Goal: Task Accomplishment & Management: Manage account settings

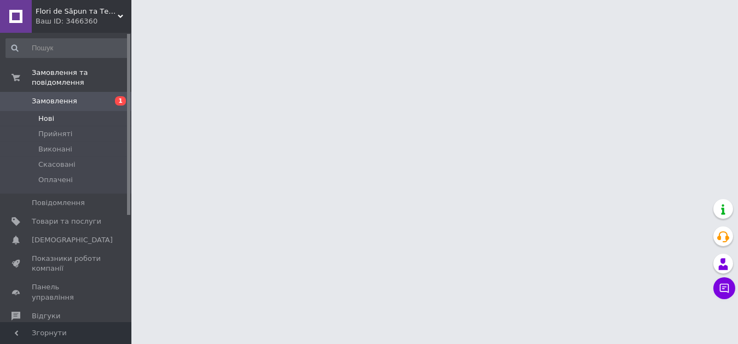
click at [44, 114] on span "Нові" at bounding box center [46, 119] width 16 height 10
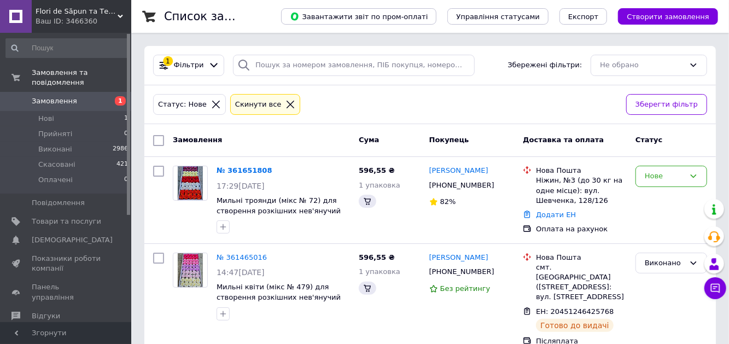
click at [245, 169] on link "№ 361651808" at bounding box center [245, 170] width 56 height 8
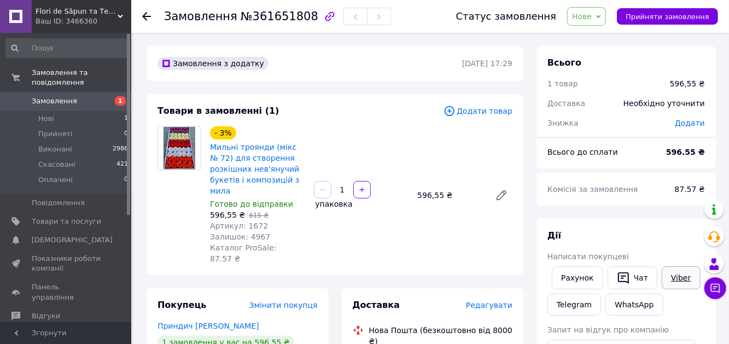
click at [677, 274] on link "Viber" at bounding box center [681, 277] width 38 height 23
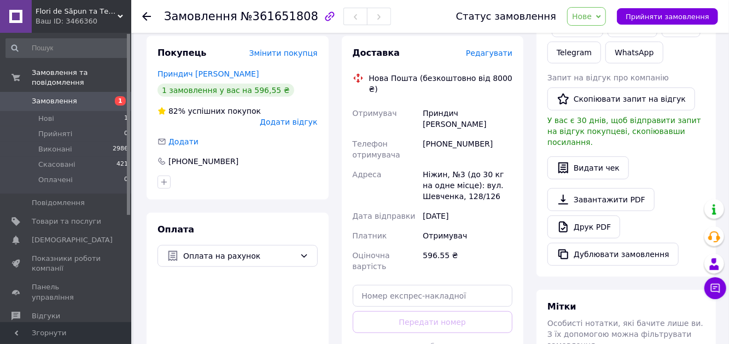
scroll to position [274, 0]
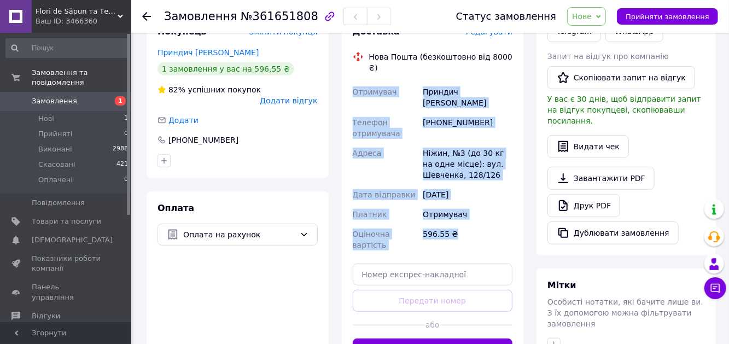
drag, startPoint x: 352, startPoint y: 69, endPoint x: 481, endPoint y: 221, distance: 199.2
click at [481, 221] on div "Доставка Редагувати Нова Пошта (безкоштовно від 8000 ₴) Отримувач Приндич Викто…" at bounding box center [433, 193] width 160 height 335
copy div "Отримувач Приндич Виктория Телефон отримувача +380969709355 Адреса Ніжин, №3 (д…"
click at [190, 48] on link "Приндич Виктория" at bounding box center [208, 52] width 101 height 9
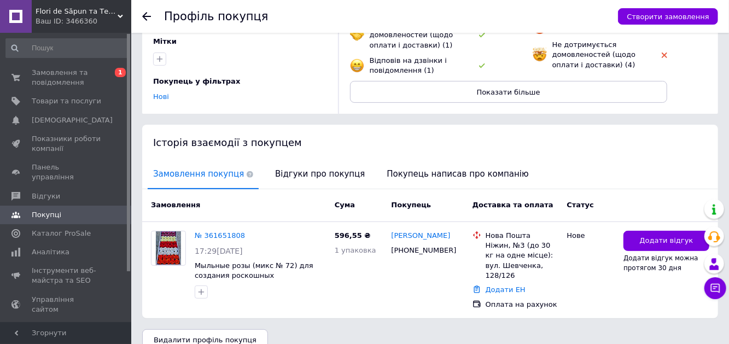
scroll to position [135, 0]
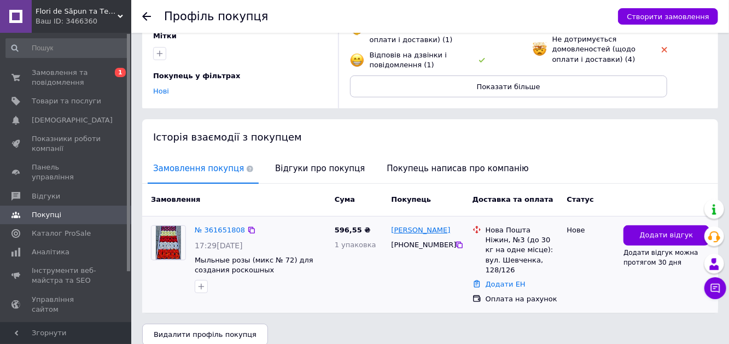
drag, startPoint x: 457, startPoint y: 227, endPoint x: 425, endPoint y: 229, distance: 32.4
click at [425, 229] on div "[PERSON_NAME]" at bounding box center [428, 230] width 74 height 13
copy link "Приндич"
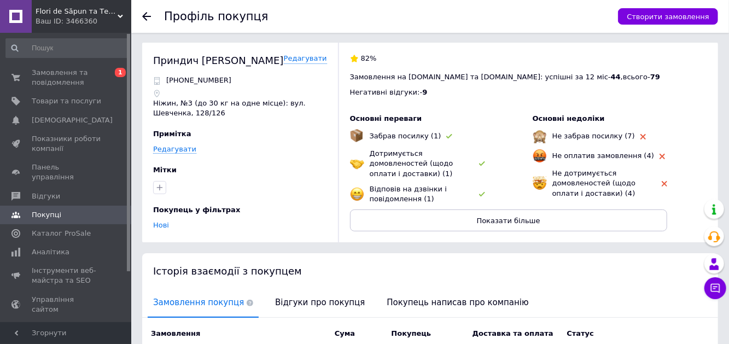
scroll to position [0, 0]
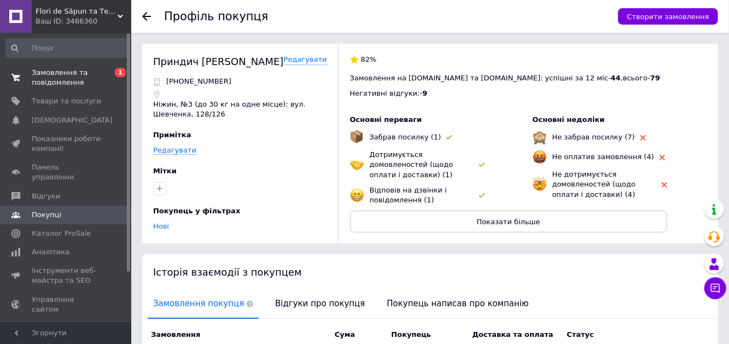
click at [50, 74] on span "Замовлення та повідомлення" at bounding box center [66, 78] width 69 height 20
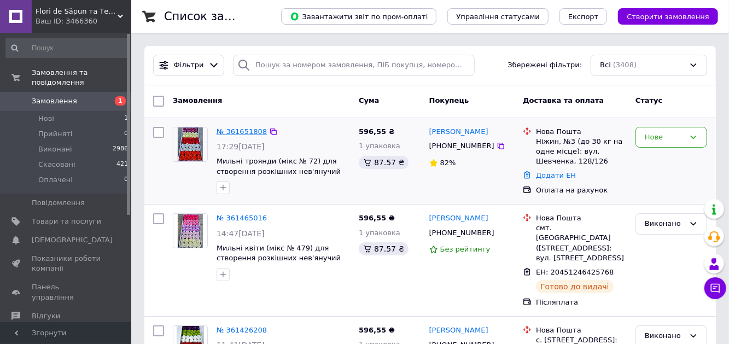
click at [245, 130] on link "№ 361651808" at bounding box center [242, 131] width 50 height 8
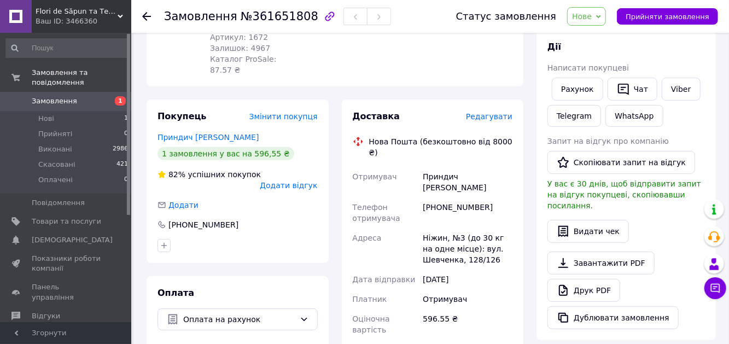
scroll to position [219, 0]
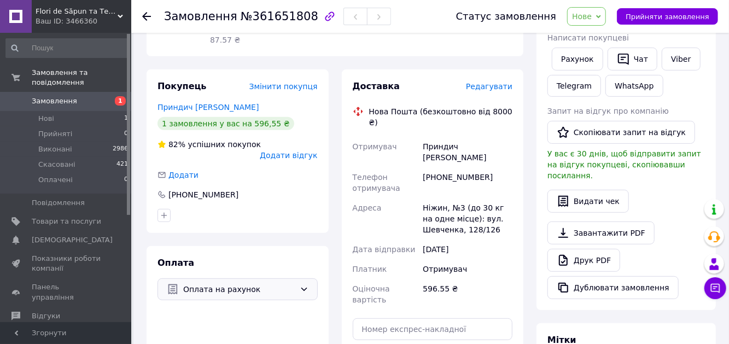
click at [260, 278] on div "Оплата на рахунок" at bounding box center [238, 289] width 160 height 22
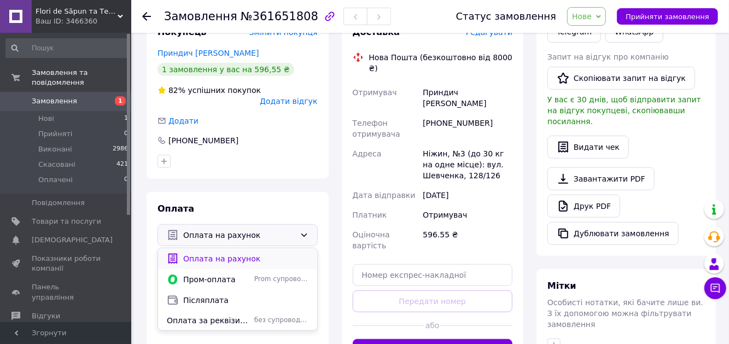
scroll to position [274, 0]
click at [195, 294] on span "Післяплата" at bounding box center [245, 299] width 125 height 11
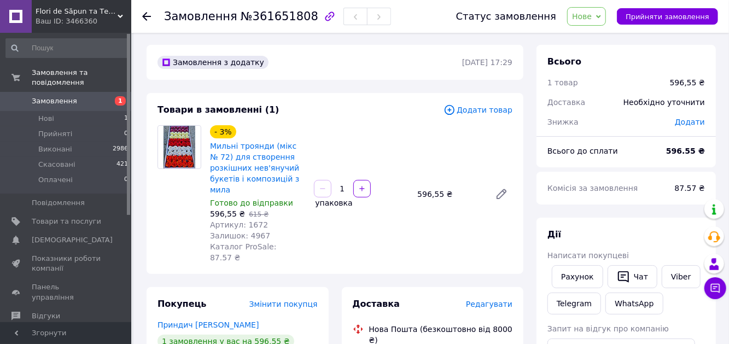
scroll to position [0, 0]
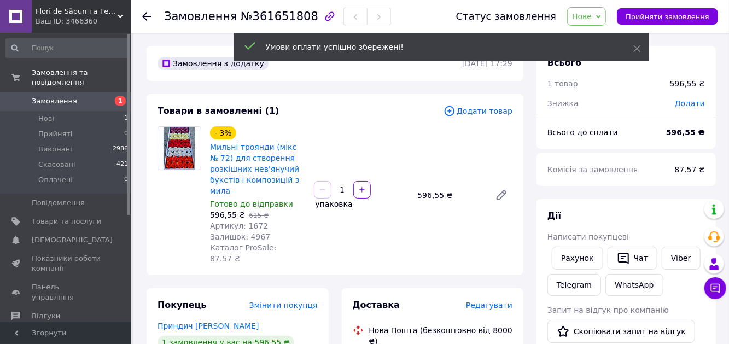
click at [699, 14] on span "Прийняти замовлення" at bounding box center [668, 17] width 84 height 8
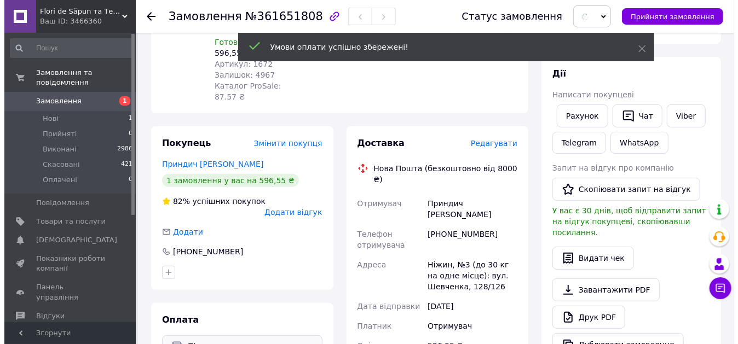
scroll to position [164, 0]
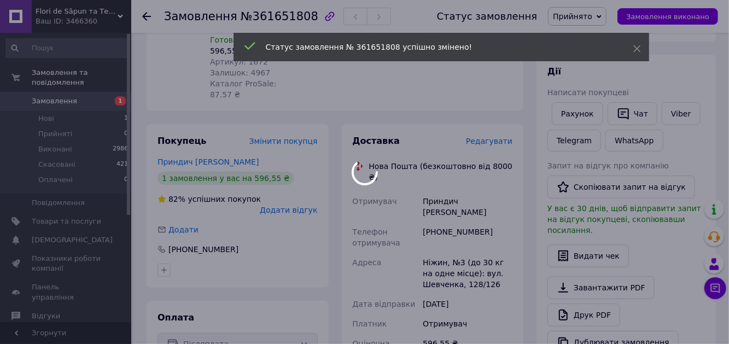
click at [484, 129] on div at bounding box center [364, 172] width 729 height 344
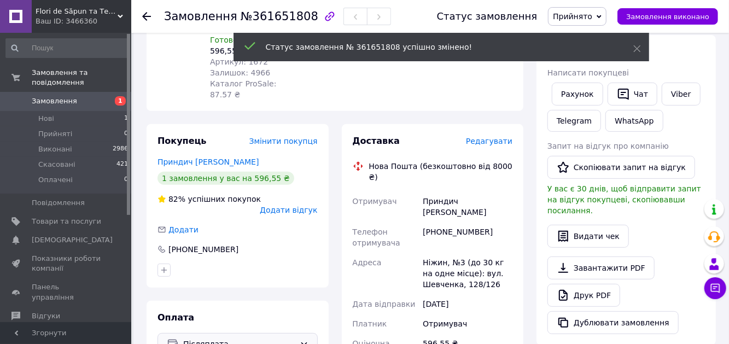
click at [485, 137] on span "Редагувати" at bounding box center [489, 141] width 47 height 9
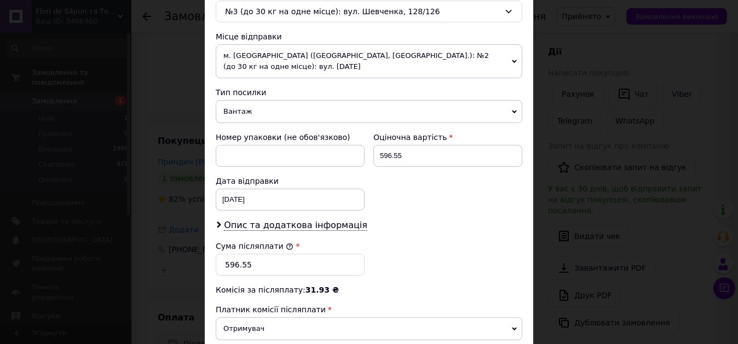
scroll to position [438, 0]
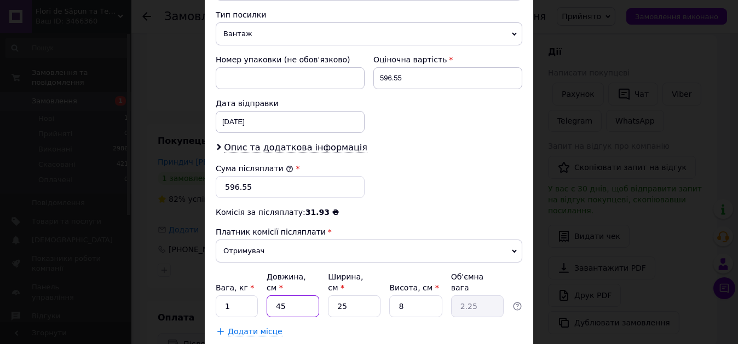
drag, startPoint x: 290, startPoint y: 290, endPoint x: 278, endPoint y: 287, distance: 12.3
click at [278, 295] on input "45" at bounding box center [292, 306] width 53 height 22
type input "48"
type input "2.4"
type input "48"
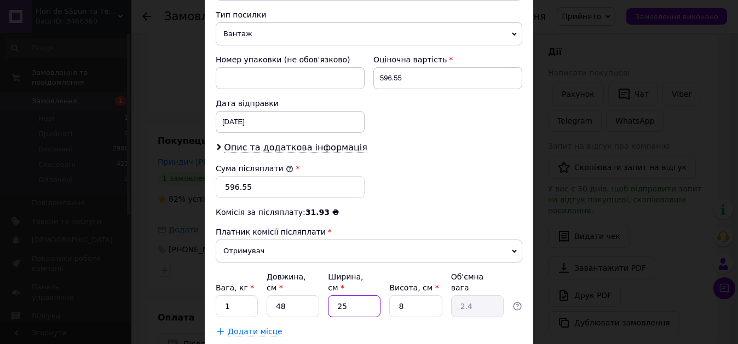
drag, startPoint x: 347, startPoint y: 290, endPoint x: 341, endPoint y: 289, distance: 6.6
click at [341, 295] on input "25" at bounding box center [354, 306] width 53 height 22
type input "28"
type input "2.69"
type input "28"
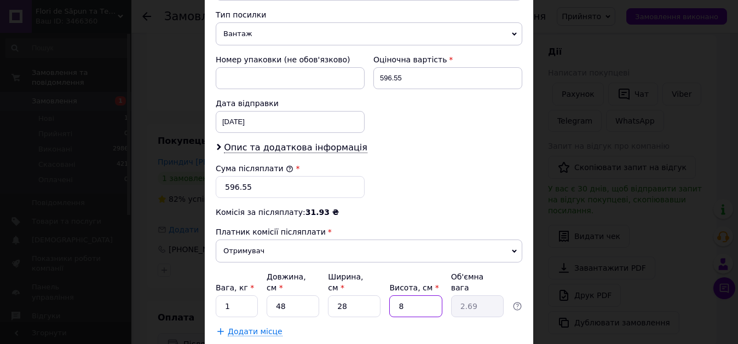
drag, startPoint x: 409, startPoint y: 290, endPoint x: 398, endPoint y: 288, distance: 11.2
click at [397, 295] on input "8" at bounding box center [415, 306] width 53 height 22
type input "1"
type input "0.34"
type input "10"
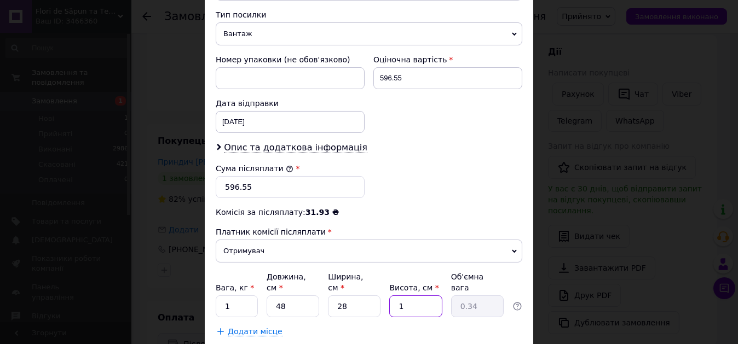
type input "3.36"
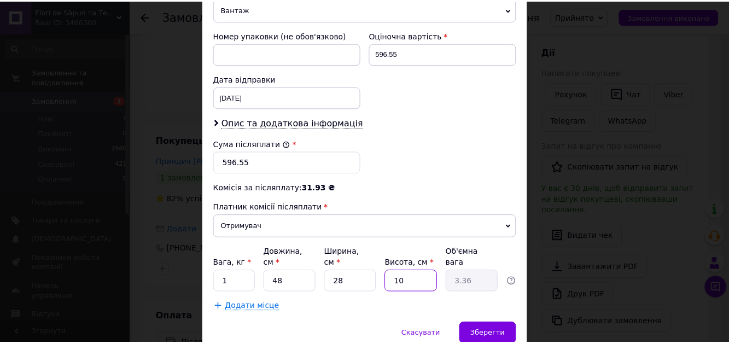
scroll to position [496, 0]
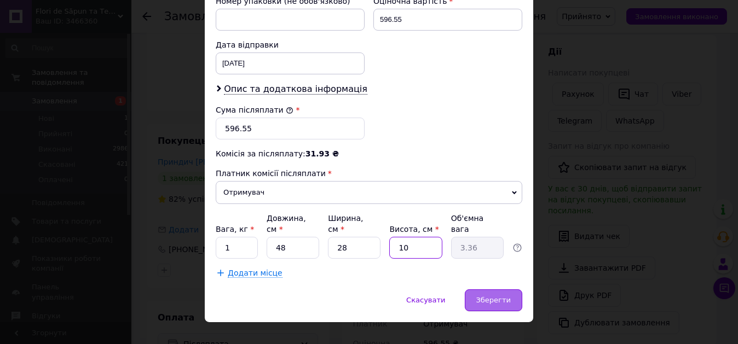
type input "10"
click at [486, 296] on span "Зберегти" at bounding box center [493, 300] width 34 height 8
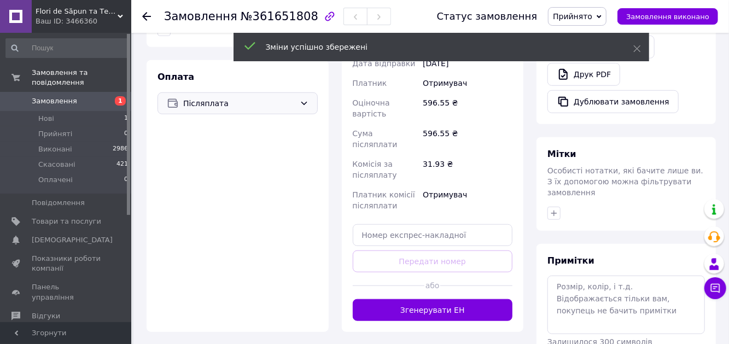
scroll to position [438, 0]
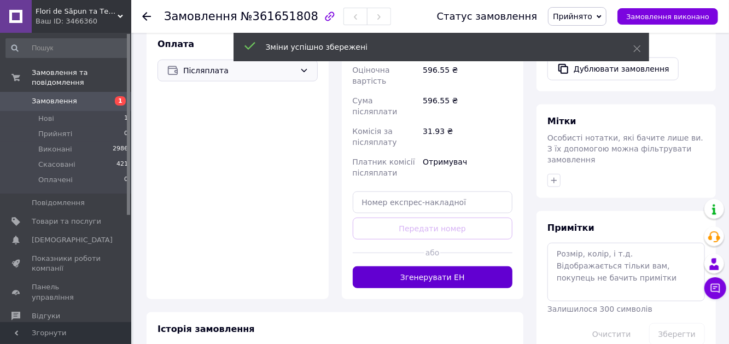
click at [410, 266] on button "Згенерувати ЕН" at bounding box center [433, 277] width 160 height 22
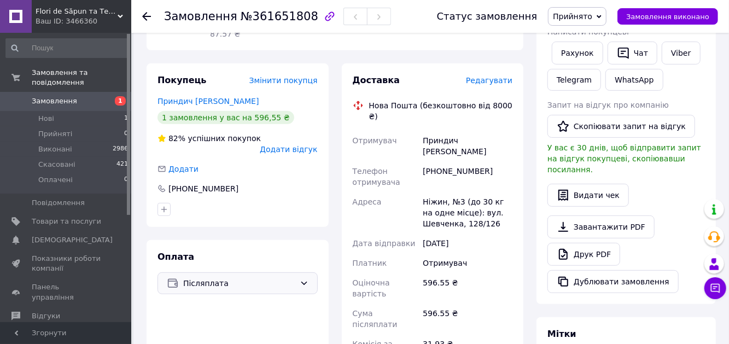
scroll to position [219, 0]
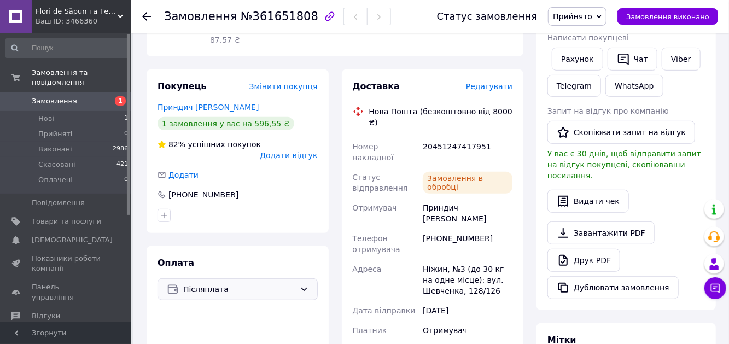
drag, startPoint x: 469, startPoint y: 120, endPoint x: 428, endPoint y: 124, distance: 41.2
click at [449, 137] on div "20451247417951" at bounding box center [468, 152] width 94 height 31
click at [501, 137] on div "20451247417951" at bounding box center [468, 152] width 94 height 31
drag, startPoint x: 503, startPoint y: 121, endPoint x: 425, endPoint y: 123, distance: 78.3
click at [425, 137] on div "20451247417951" at bounding box center [468, 152] width 94 height 31
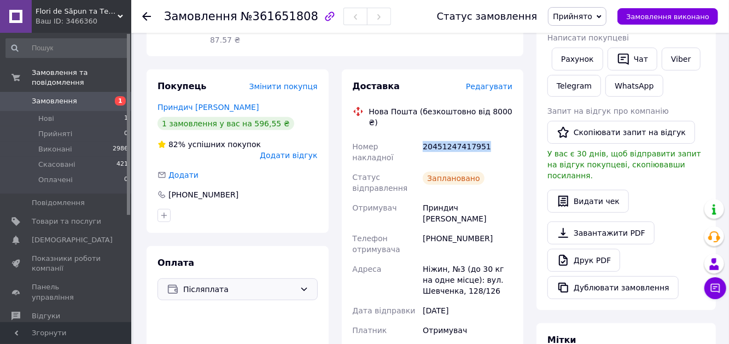
copy div "20451247417951"
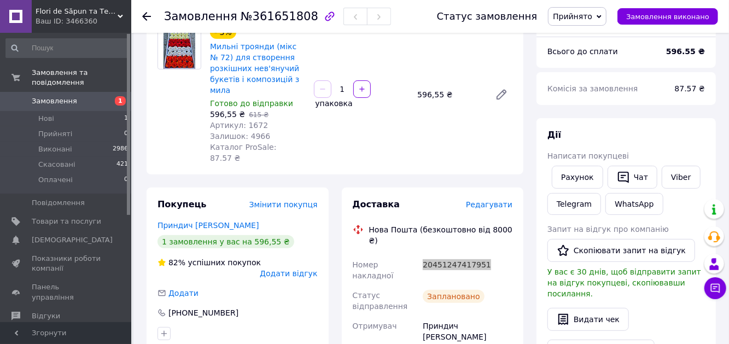
scroll to position [0, 0]
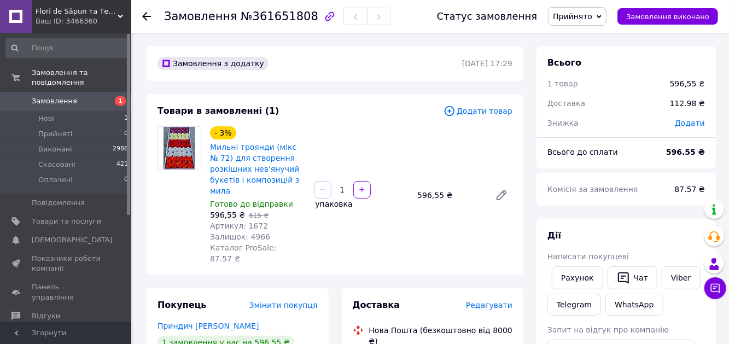
click at [59, 96] on span "Замовлення" at bounding box center [54, 101] width 45 height 10
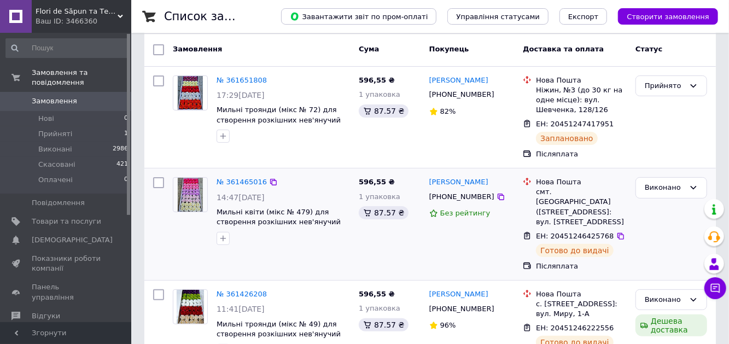
scroll to position [55, 0]
